Goal: Use online tool/utility: Utilize a website feature to perform a specific function

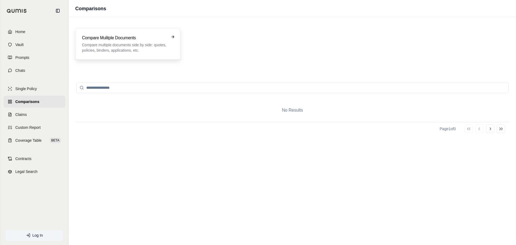
click at [119, 38] on h3 "Compare Mulitple Documents" at bounding box center [124, 38] width 84 height 6
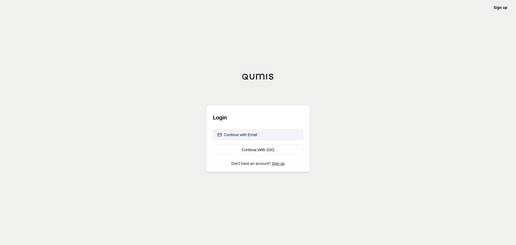
click at [239, 133] on div "Continue with Email" at bounding box center [238, 134] width 40 height 5
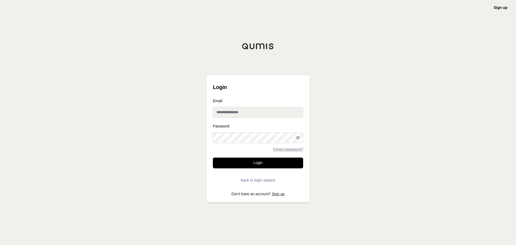
click at [238, 115] on input "Email" at bounding box center [258, 112] width 90 height 11
type input "**********"
click at [213, 158] on button "Login" at bounding box center [258, 163] width 90 height 11
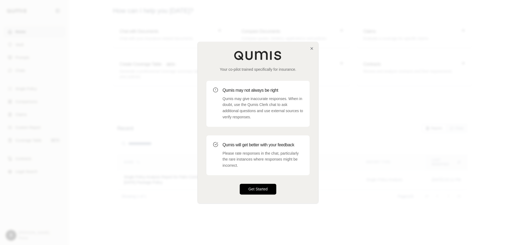
click at [267, 189] on button "Get Started" at bounding box center [258, 189] width 37 height 11
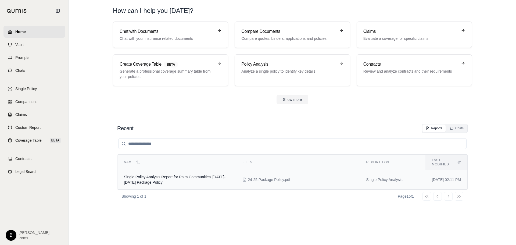
click at [314, 179] on td "24-25 Package Policy.pdf" at bounding box center [298, 180] width 124 height 20
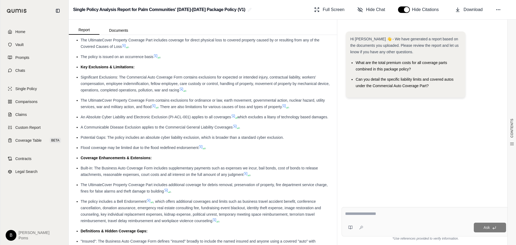
scroll to position [215, 0]
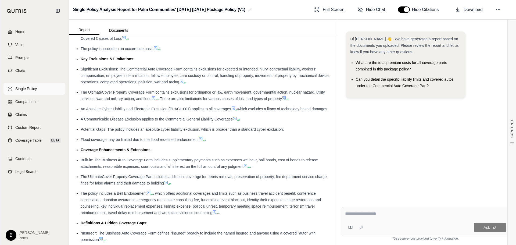
click at [24, 90] on span "Single Policy" at bounding box center [26, 88] width 22 height 5
